Goal: Task Accomplishment & Management: Complete application form

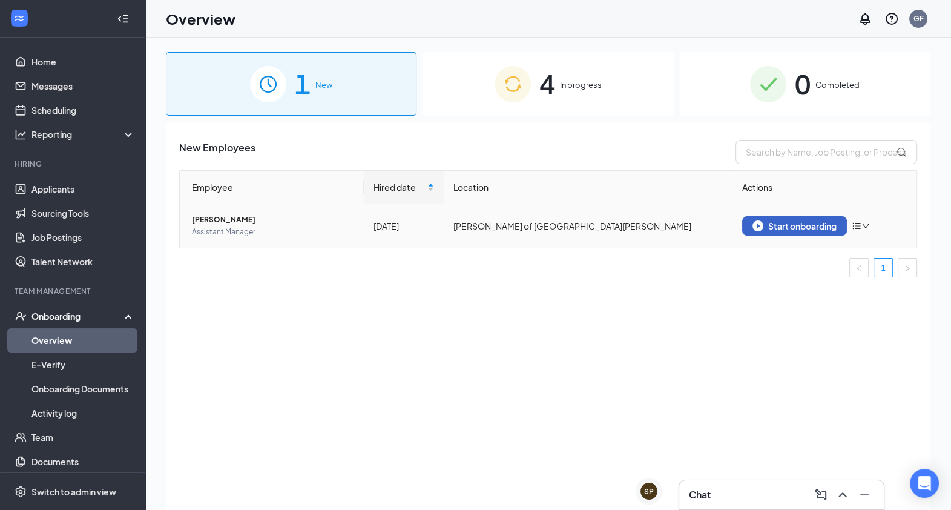
click at [809, 221] on div "Start onboarding" at bounding box center [794, 225] width 84 height 11
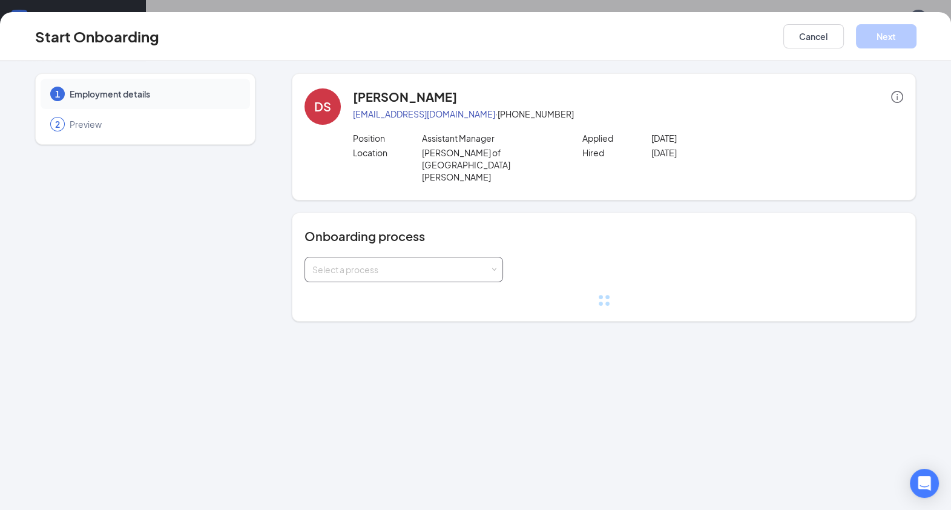
click at [492, 267] on span at bounding box center [494, 269] width 5 height 5
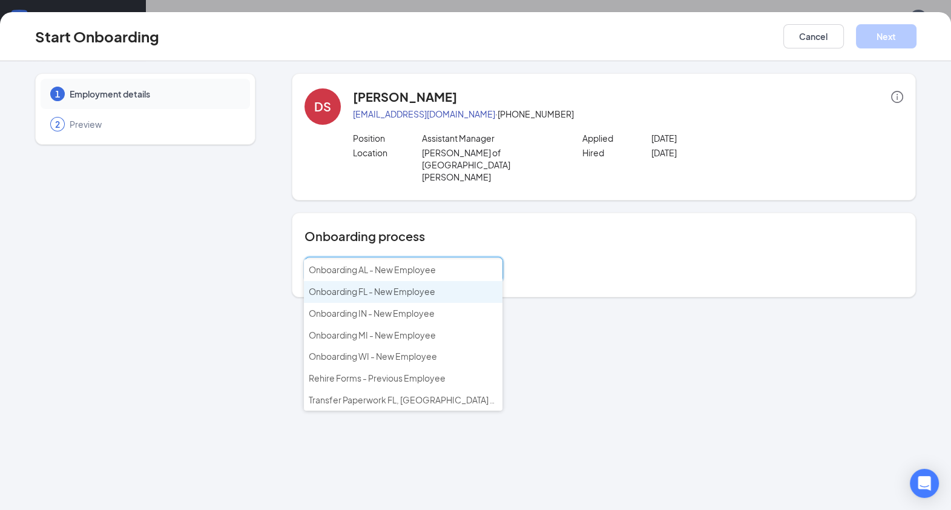
click at [427, 292] on span "Onboarding FL - New Employee" at bounding box center [372, 291] width 127 height 11
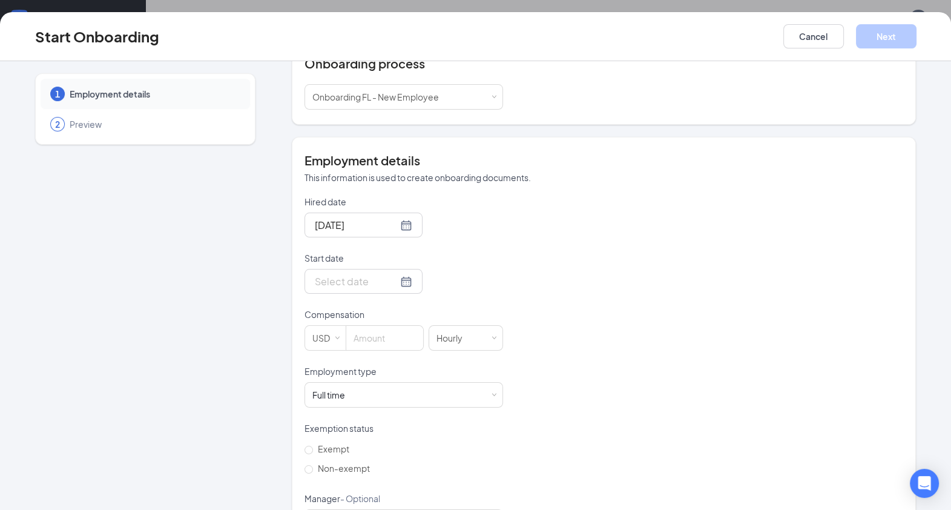
scroll to position [176, 0]
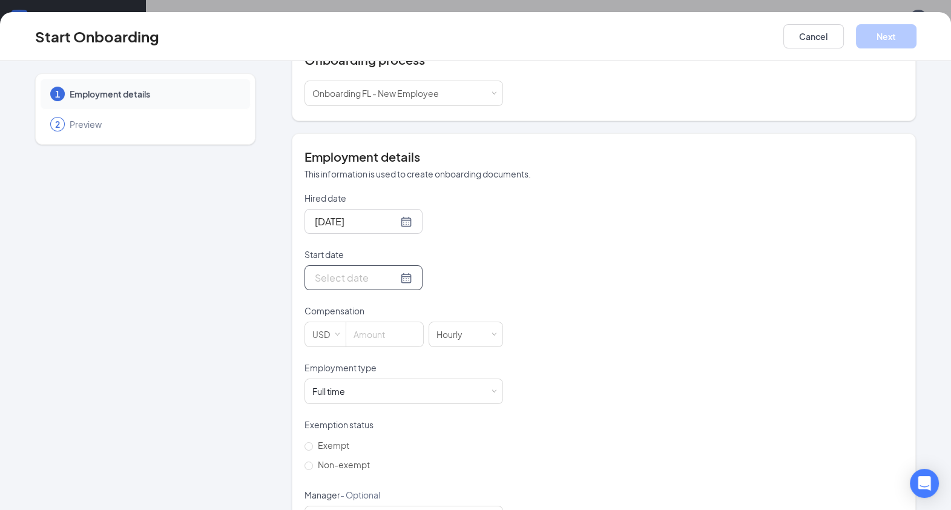
click at [386, 270] on div at bounding box center [363, 277] width 97 height 15
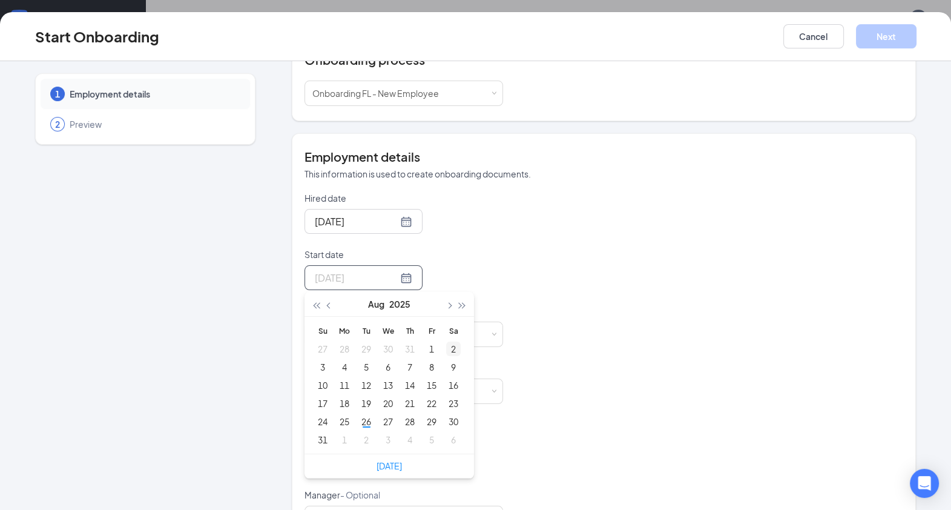
type input "[DATE]"
click at [446, 303] on span "button" at bounding box center [449, 306] width 6 height 6
type input "[DATE]"
click at [337, 360] on div "8" at bounding box center [344, 367] width 15 height 15
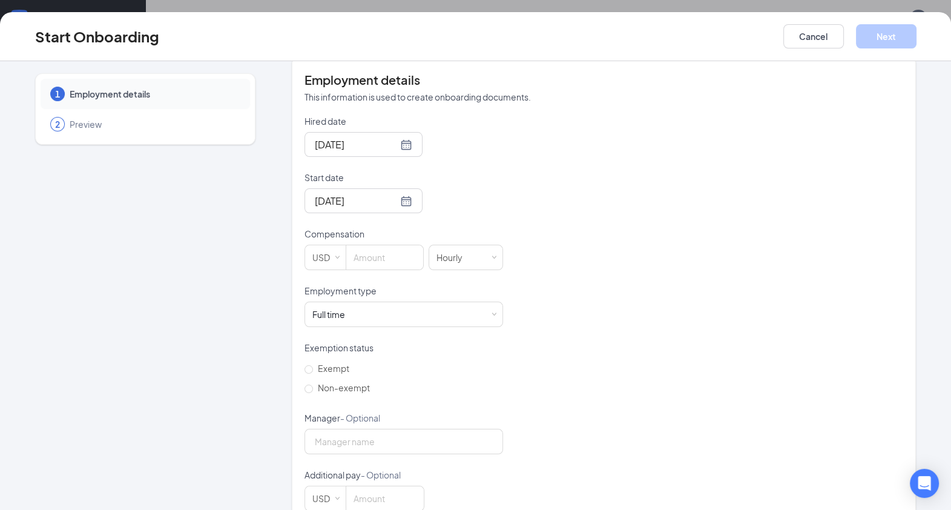
scroll to position [255, 0]
click at [370, 243] on input at bounding box center [384, 255] width 77 height 24
type input "65000"
click at [474, 243] on div "Hourly" at bounding box center [465, 255] width 59 height 24
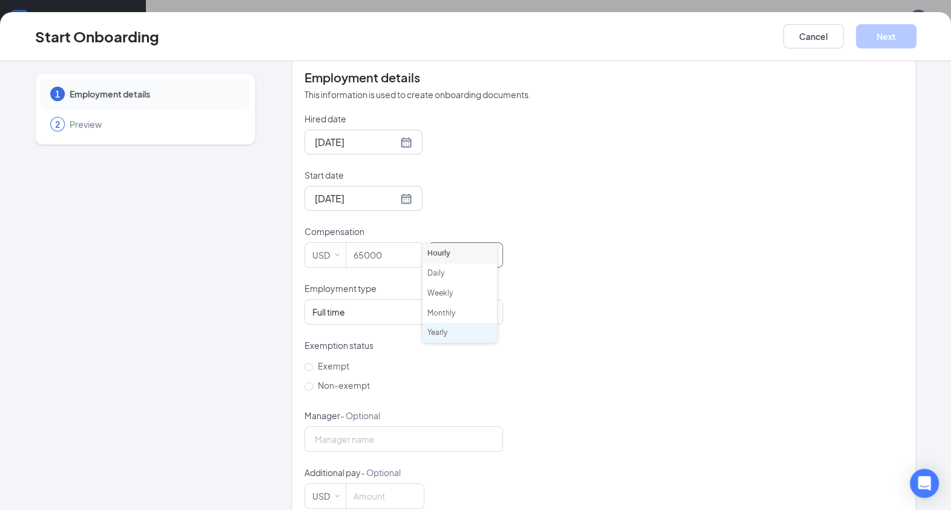
click at [458, 330] on li "Yearly" at bounding box center [460, 333] width 74 height 20
click at [313, 380] on span "Non-exempt" at bounding box center [344, 385] width 62 height 11
click at [310, 382] on input "Non-exempt" at bounding box center [308, 386] width 8 height 8
radio input "true"
click at [346, 426] on input "Manager - Optional" at bounding box center [403, 438] width 199 height 25
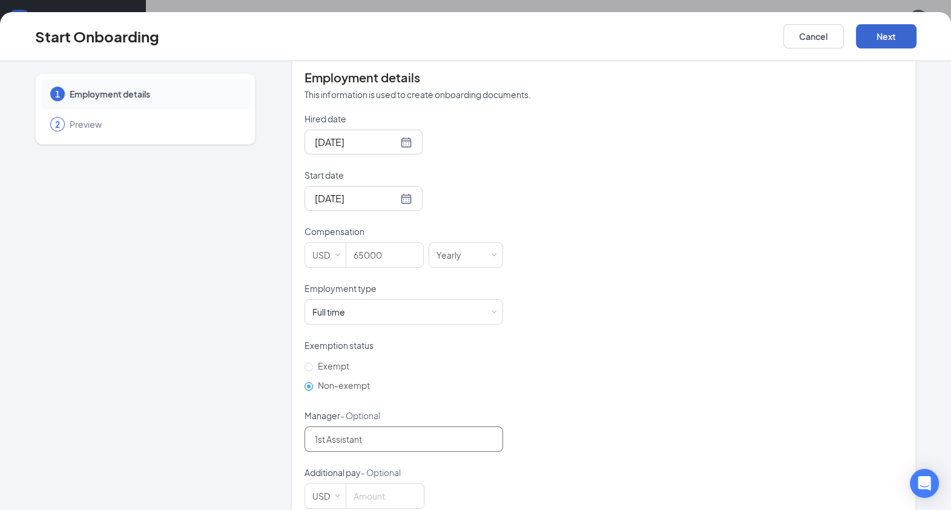
type input "1st Assistant"
click at [884, 27] on button "Next" at bounding box center [886, 36] width 61 height 24
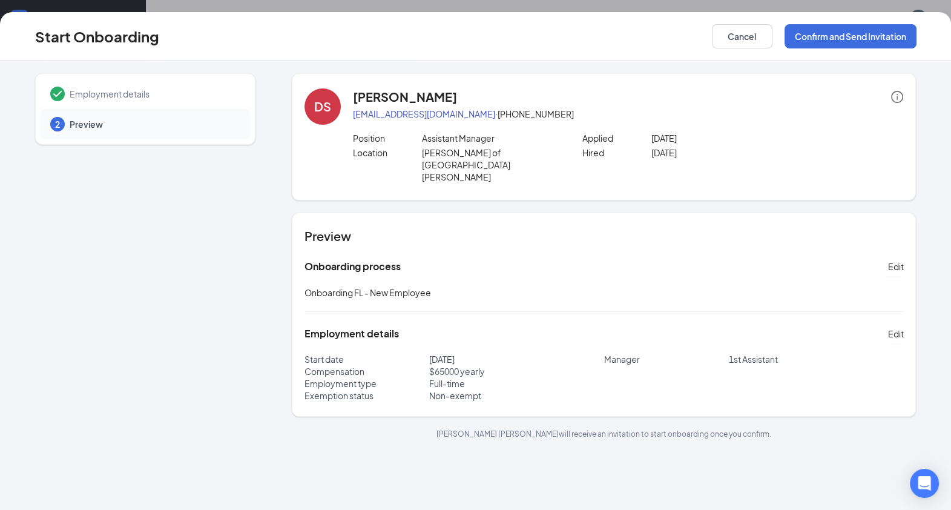
scroll to position [0, 0]
click at [898, 40] on button "Confirm and Send Invitation" at bounding box center [851, 36] width 132 height 24
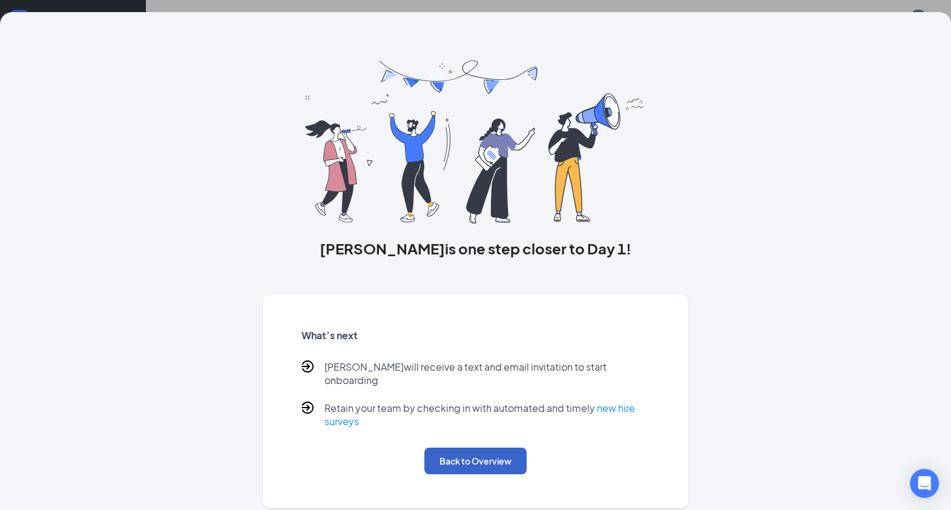
click at [487, 447] on button "Back to Overview" at bounding box center [475, 460] width 102 height 27
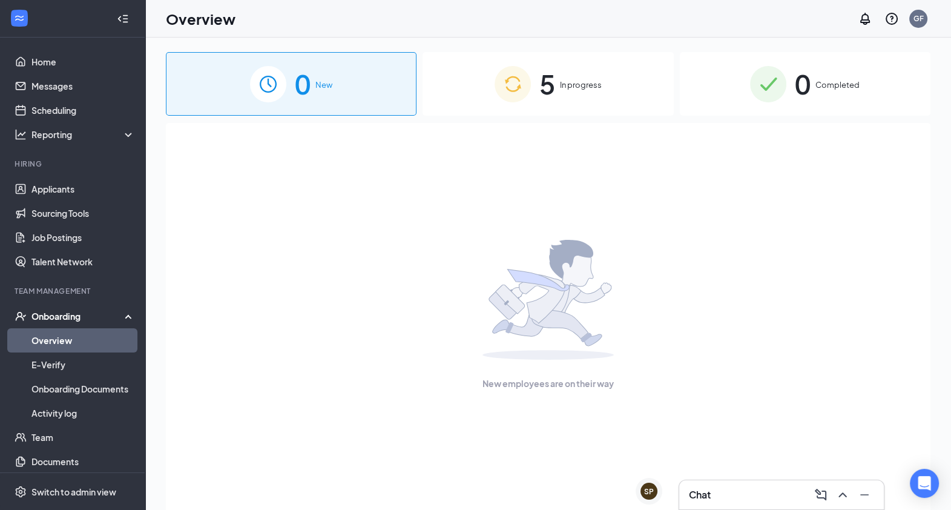
click at [566, 100] on div "5 In progress" at bounding box center [548, 84] width 251 height 64
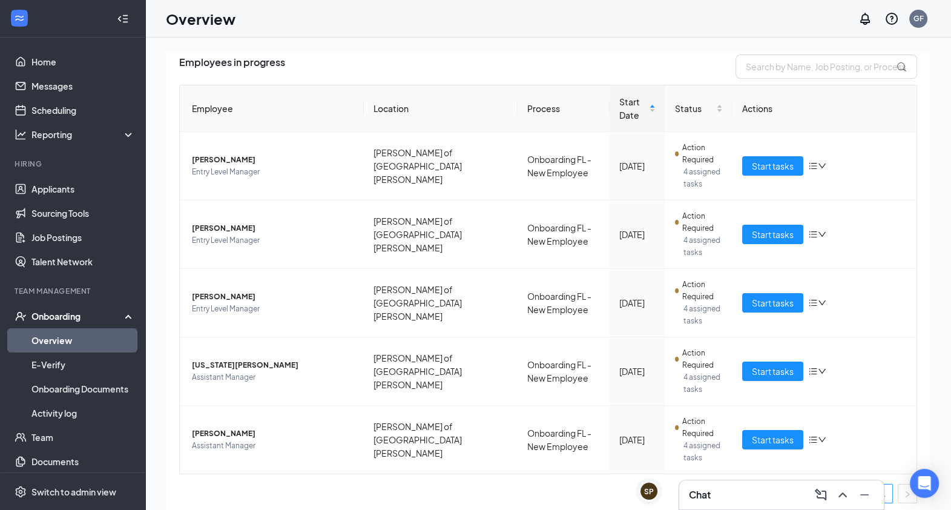
scroll to position [90, 0]
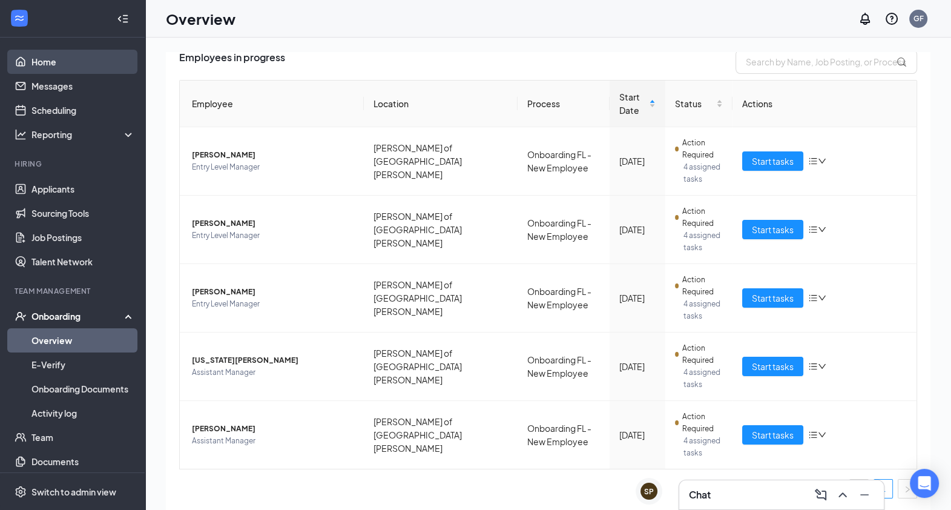
click at [108, 64] on link "Home" at bounding box center [83, 62] width 104 height 24
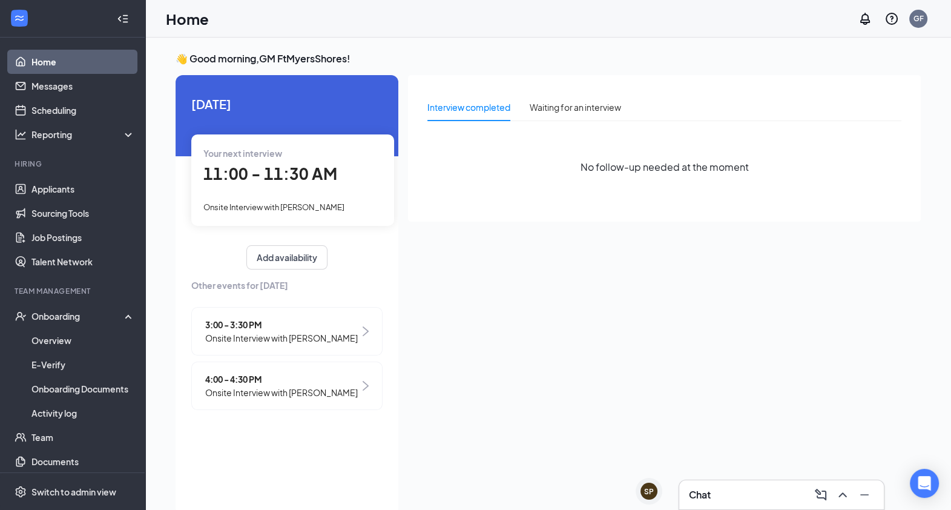
click at [100, 58] on link "Home" at bounding box center [83, 62] width 104 height 24
click at [67, 191] on link "Applicants" at bounding box center [83, 189] width 104 height 24
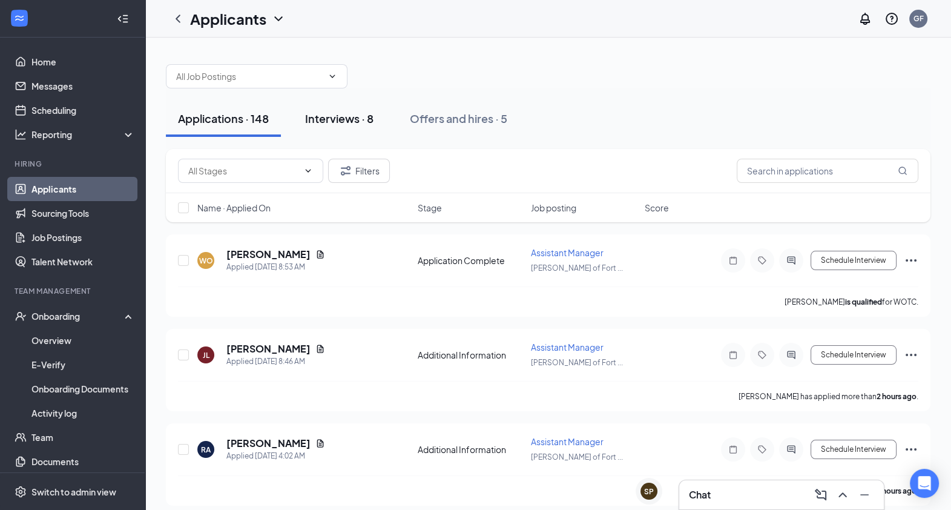
click at [353, 116] on div "Interviews · 8" at bounding box center [339, 118] width 68 height 15
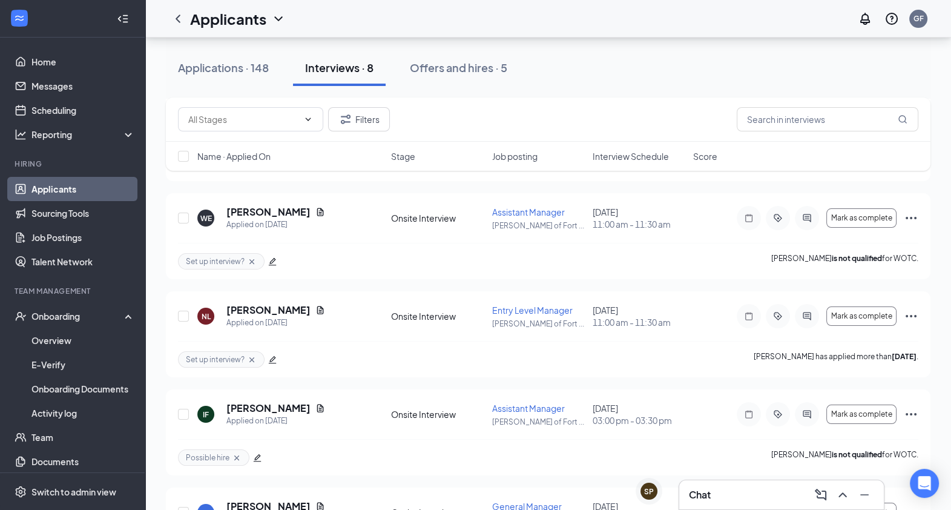
scroll to position [139, 0]
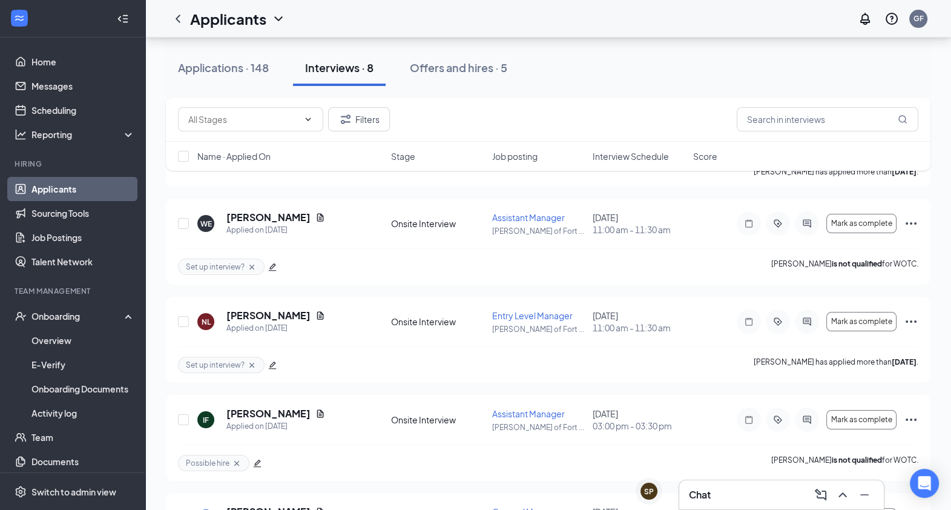
click at [945, 103] on div "Applications · 148 Interviews · 8 Offers and hires · 5 Filters Name · Applied O…" at bounding box center [548, 386] width 806 height 977
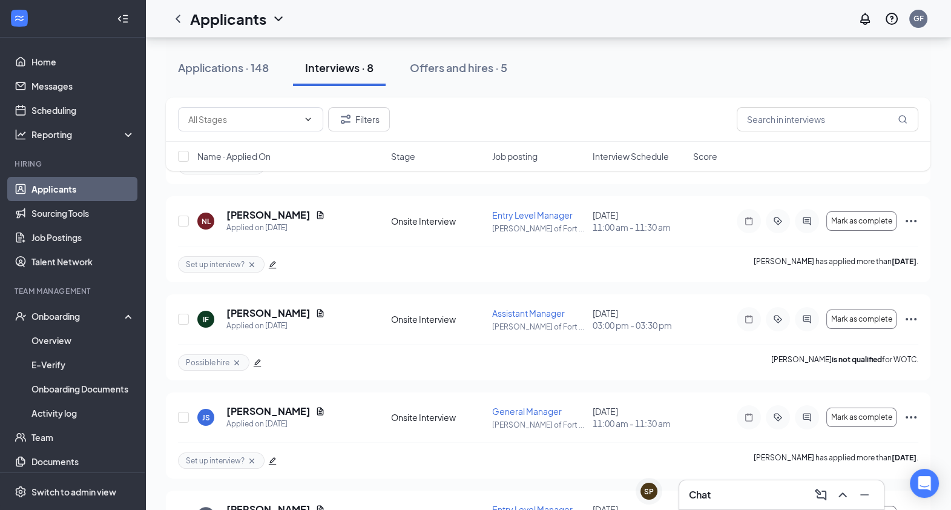
scroll to position [239, 0]
click at [458, 70] on div "Offers and hires · 5" at bounding box center [458, 67] width 97 height 15
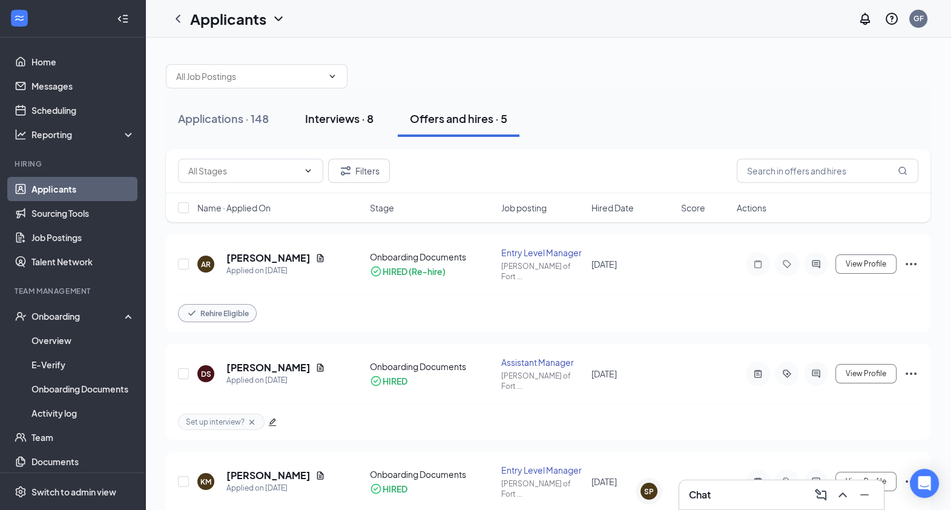
click at [349, 111] on div "Interviews · 8" at bounding box center [339, 118] width 68 height 15
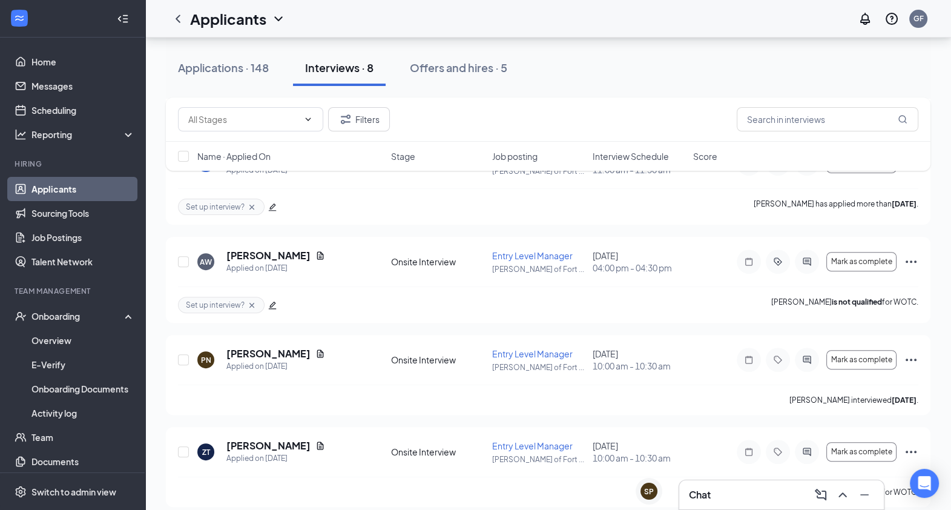
scroll to position [502, 0]
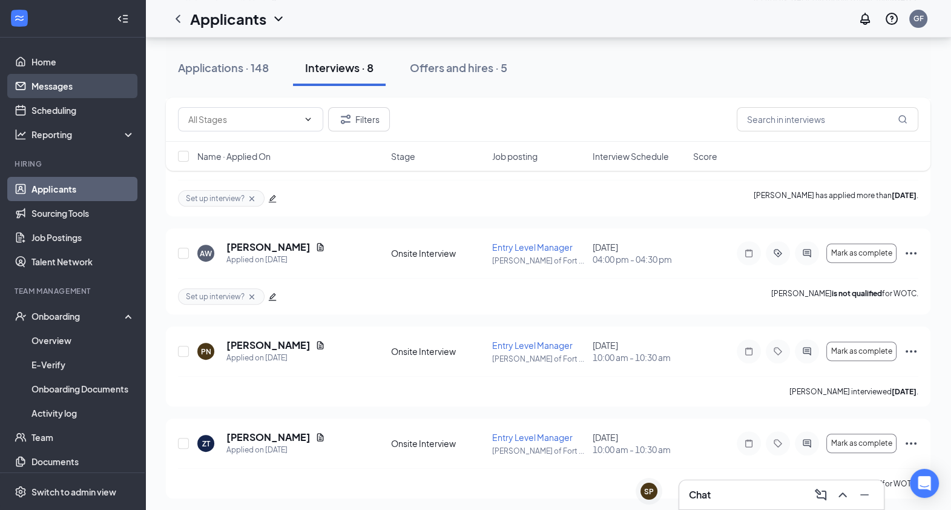
click at [39, 81] on link "Messages" at bounding box center [83, 86] width 104 height 24
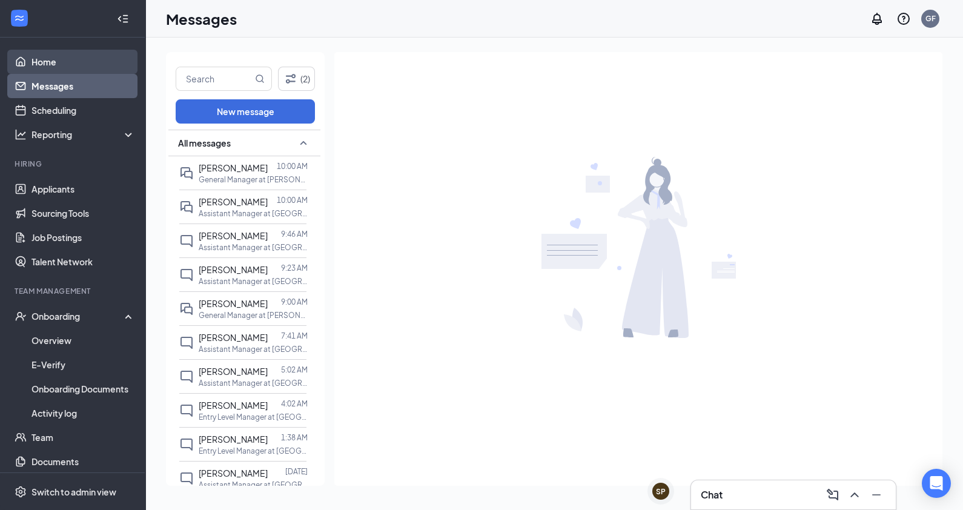
click at [58, 65] on link "Home" at bounding box center [83, 62] width 104 height 24
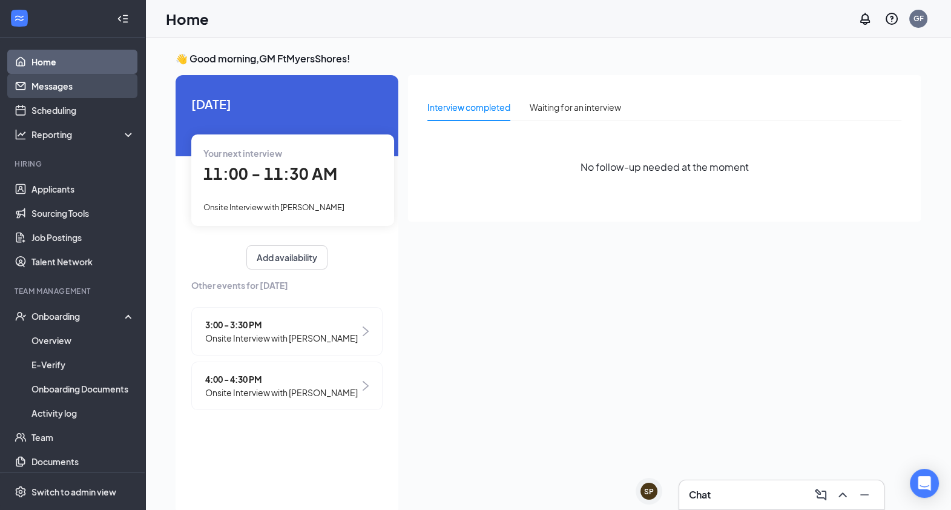
click at [100, 83] on link "Messages" at bounding box center [83, 86] width 104 height 24
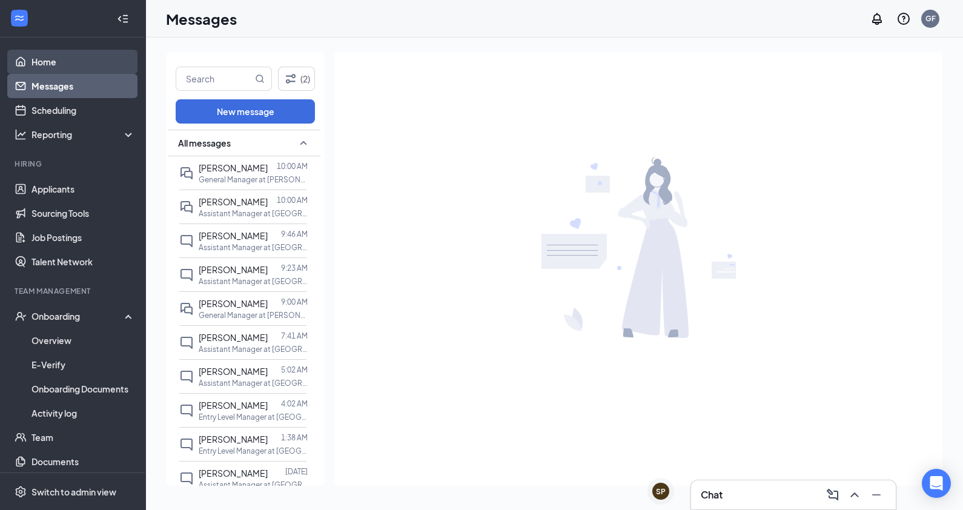
click at [86, 54] on link "Home" at bounding box center [83, 62] width 104 height 24
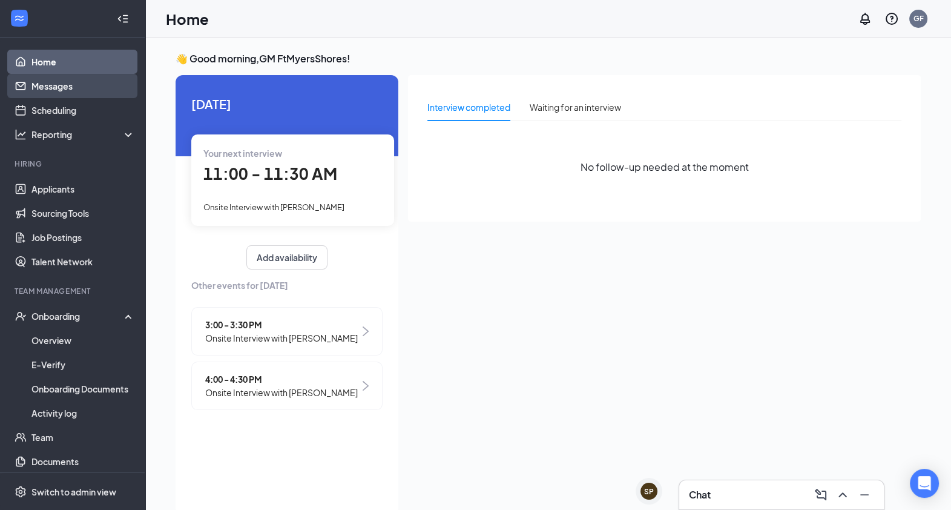
click at [84, 86] on link "Messages" at bounding box center [83, 86] width 104 height 24
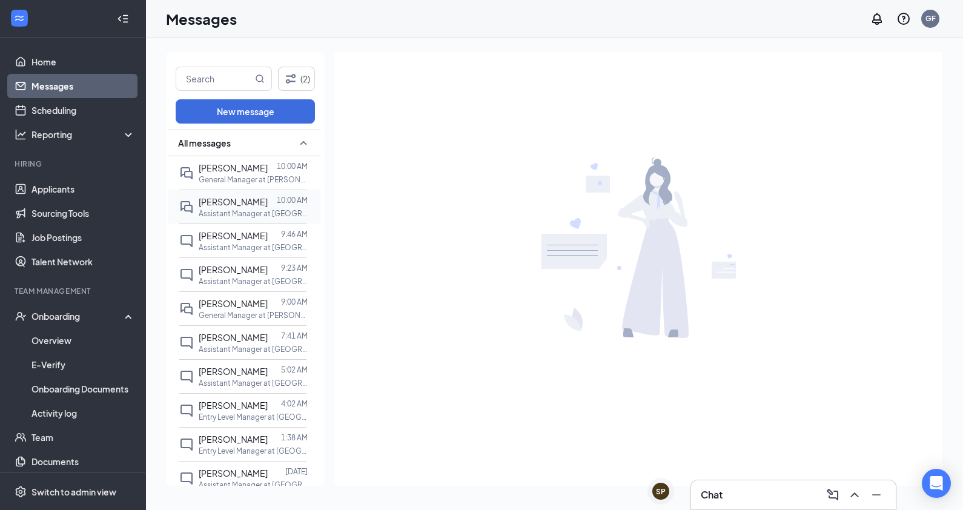
click at [233, 202] on span "[PERSON_NAME]" at bounding box center [233, 201] width 69 height 11
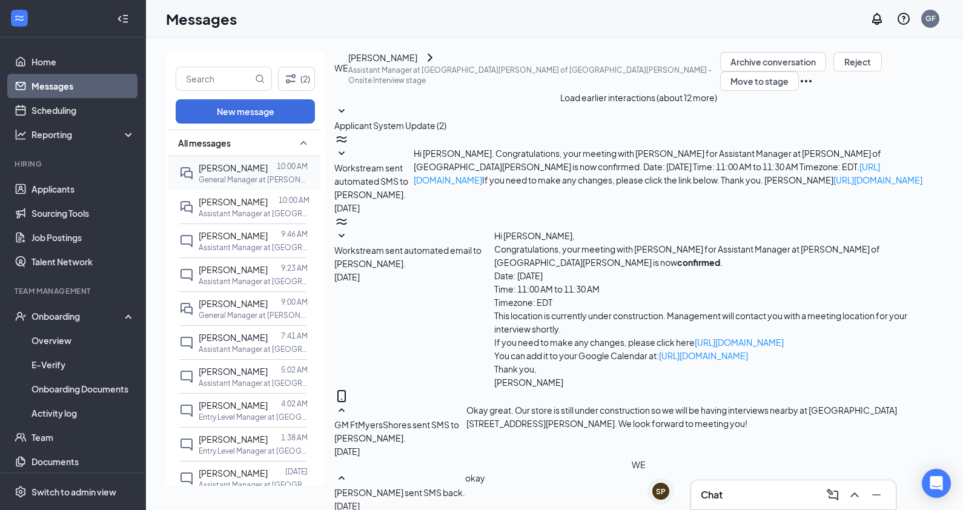
scroll to position [232, 0]
click at [242, 163] on span "[PERSON_NAME]" at bounding box center [233, 167] width 69 height 11
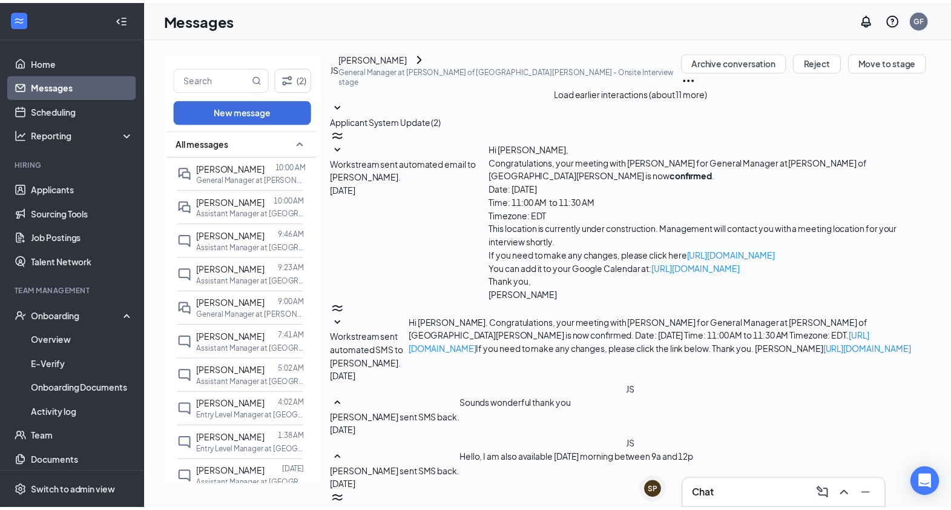
scroll to position [219, 0]
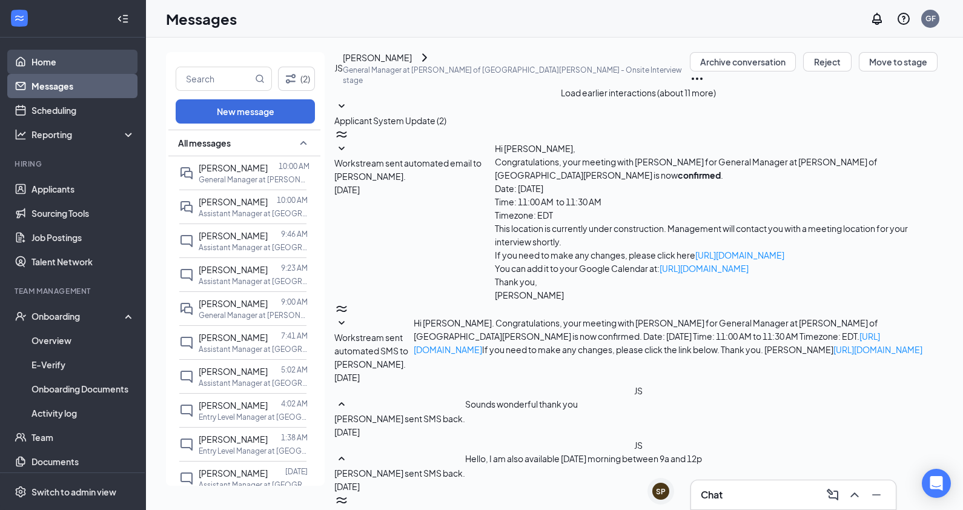
click at [76, 58] on link "Home" at bounding box center [83, 62] width 104 height 24
